Goal: Navigation & Orientation: Find specific page/section

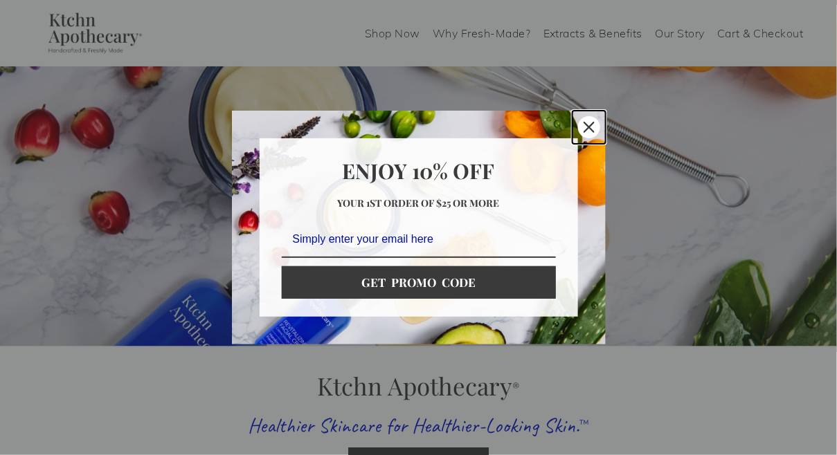
click at [589, 123] on icon "close icon" at bounding box center [588, 127] width 11 height 11
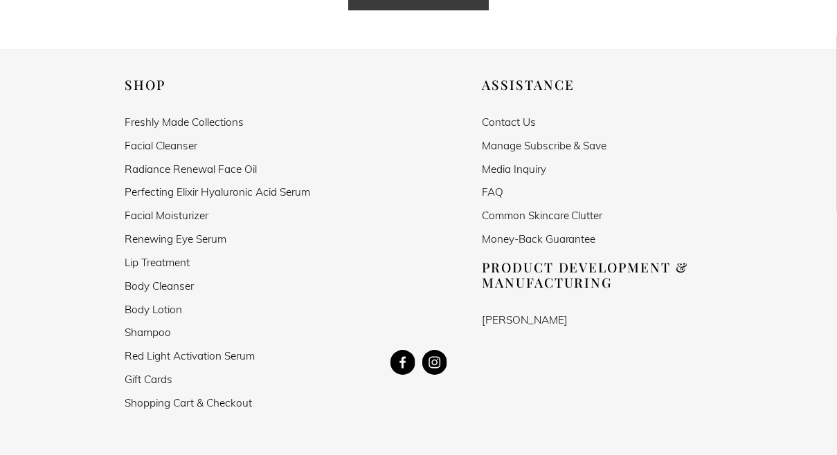
scroll to position [2427, 0]
click at [498, 186] on link "FAQ" at bounding box center [492, 192] width 21 height 12
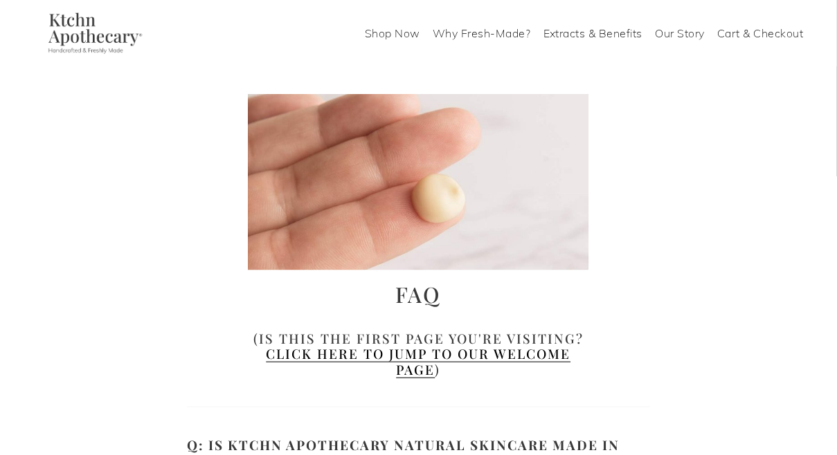
click at [392, 37] on link "Shop Now" at bounding box center [392, 33] width 55 height 22
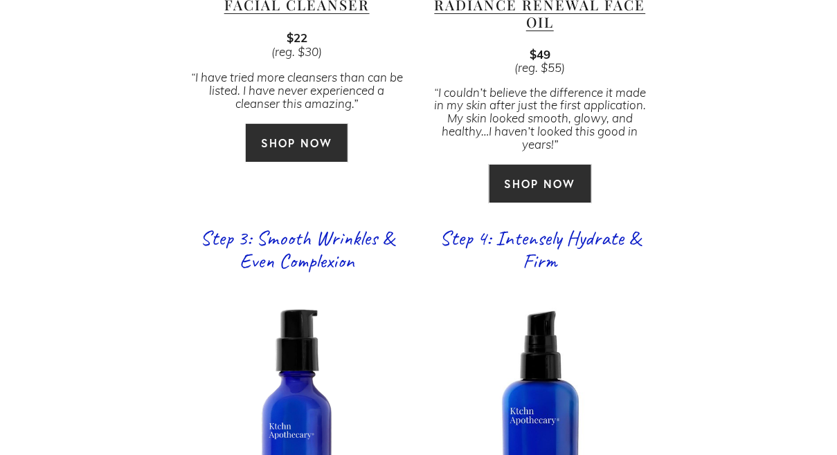
scroll to position [1434, 0]
